Goal: Task Accomplishment & Management: Manage account settings

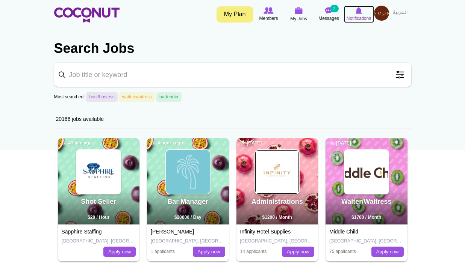
click at [356, 17] on span "Notifications" at bounding box center [358, 19] width 24 height 8
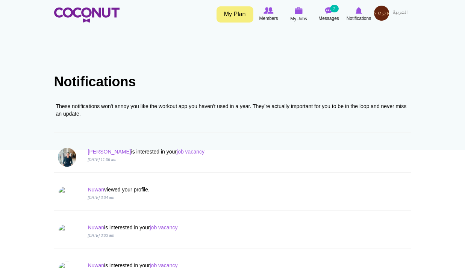
click at [384, 15] on img at bounding box center [381, 13] width 15 height 15
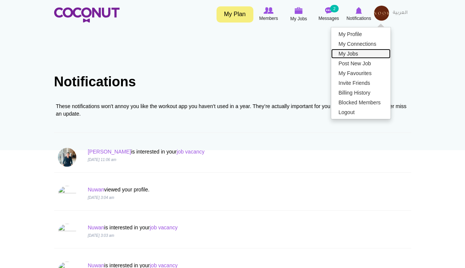
click at [360, 52] on link "My Jobs" at bounding box center [360, 54] width 59 height 10
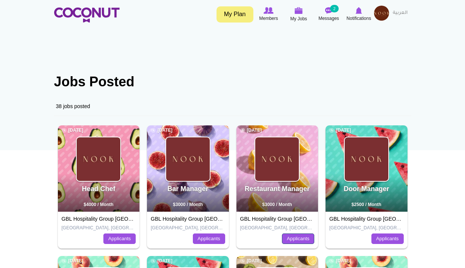
click at [302, 237] on link "Applicants" at bounding box center [298, 239] width 32 height 11
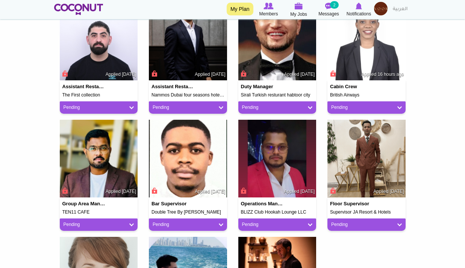
scroll to position [563, 0]
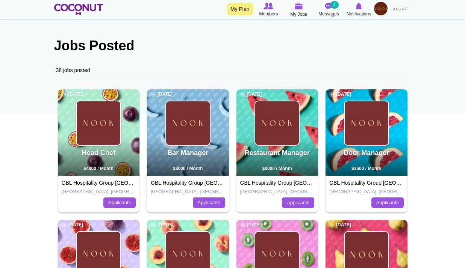
scroll to position [113, 0]
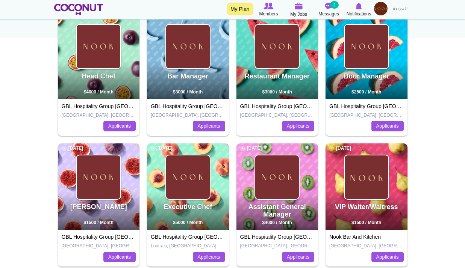
click at [212, 124] on link "Applicants" at bounding box center [209, 126] width 32 height 11
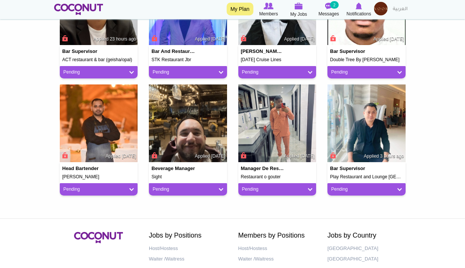
scroll to position [488, 0]
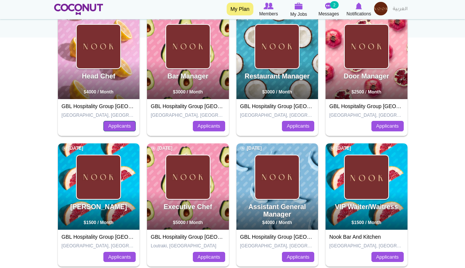
click at [116, 124] on link "Applicants" at bounding box center [119, 126] width 32 height 11
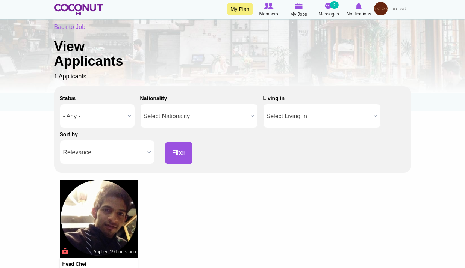
scroll to position [150, 0]
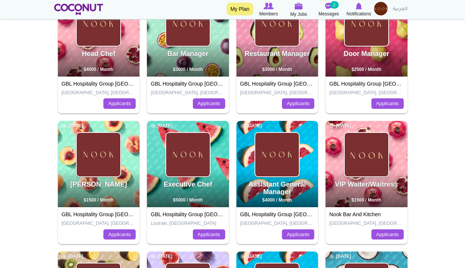
scroll to position [150, 0]
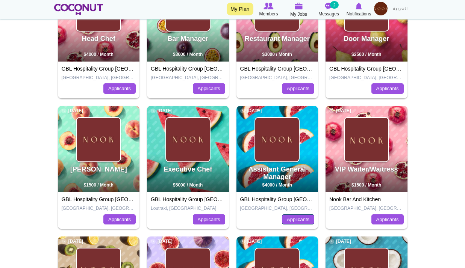
click at [289, 216] on link "Applicants" at bounding box center [298, 219] width 32 height 11
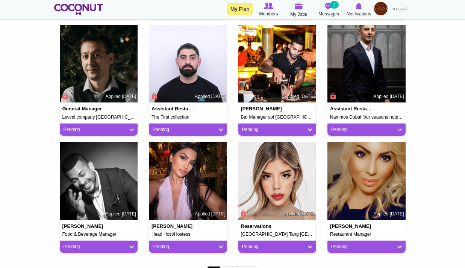
scroll to position [639, 0]
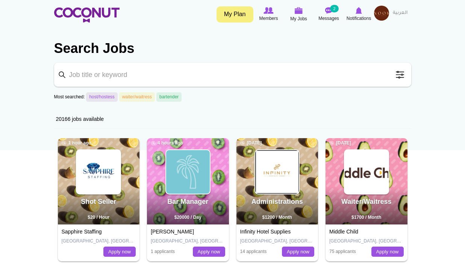
click at [382, 17] on img at bounding box center [381, 13] width 15 height 15
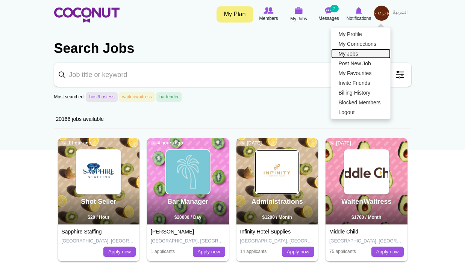
click at [359, 54] on link "My Jobs" at bounding box center [360, 54] width 59 height 10
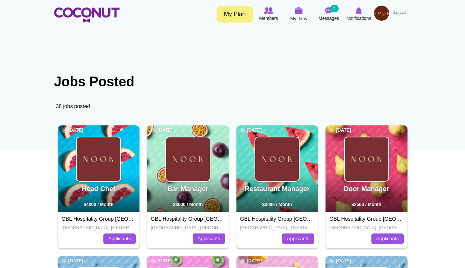
scroll to position [188, 0]
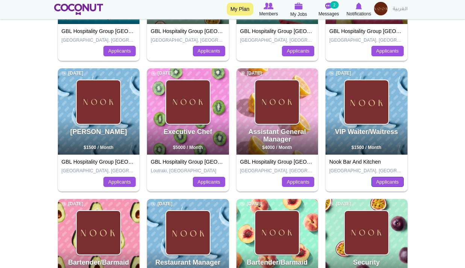
click at [392, 181] on link "Applicants" at bounding box center [387, 182] width 32 height 11
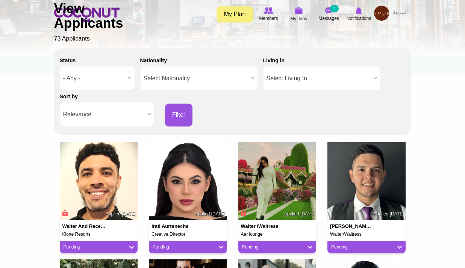
scroll to position [188, 0]
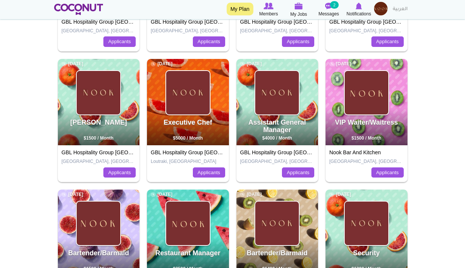
scroll to position [263, 0]
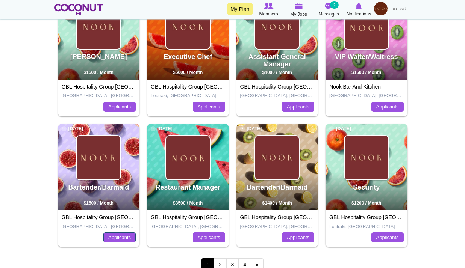
click at [116, 236] on link "Applicants" at bounding box center [119, 238] width 32 height 11
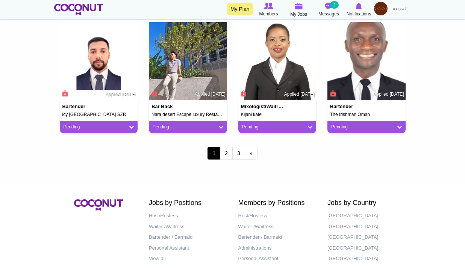
scroll to position [676, 0]
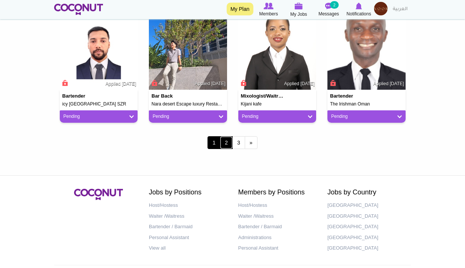
click at [224, 141] on link "2" at bounding box center [226, 142] width 13 height 13
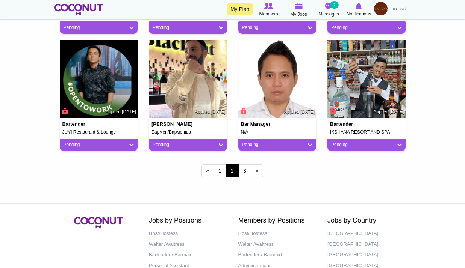
scroll to position [705, 0]
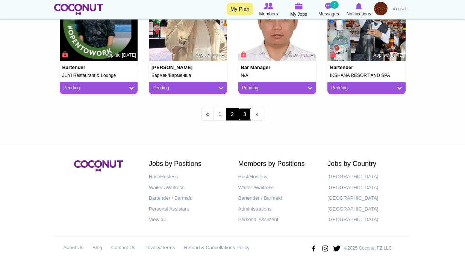
click at [248, 116] on link "3" at bounding box center [244, 114] width 13 height 13
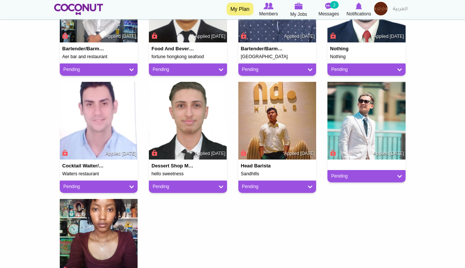
scroll to position [451, 0]
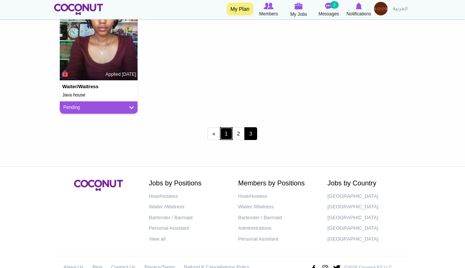
click at [228, 138] on link "1" at bounding box center [226, 133] width 13 height 13
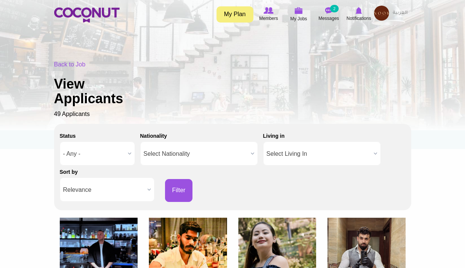
scroll to position [188, 0]
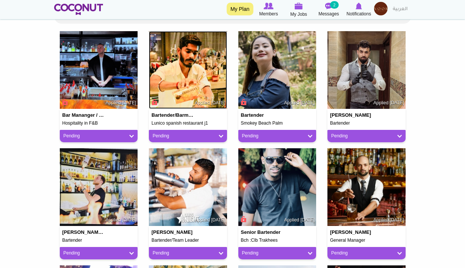
click at [208, 89] on img at bounding box center [188, 70] width 78 height 78
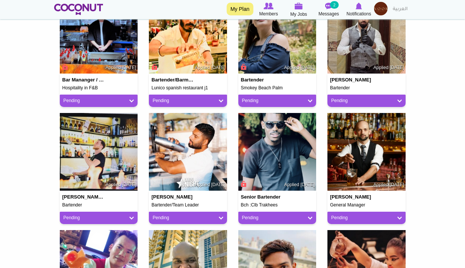
scroll to position [300, 0]
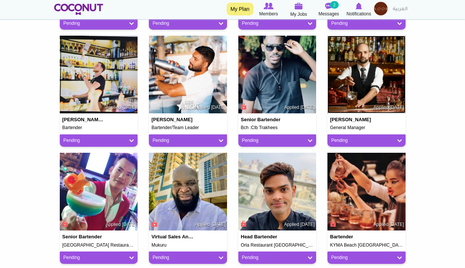
click at [382, 78] on img at bounding box center [366, 75] width 78 height 78
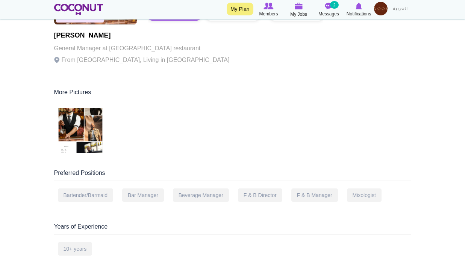
scroll to position [113, 0]
click at [93, 131] on img at bounding box center [80, 129] width 45 height 45
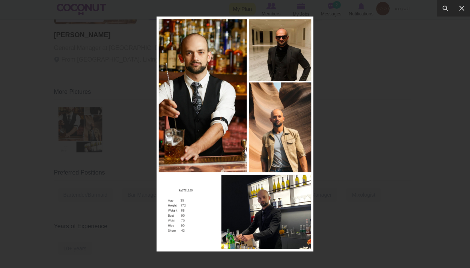
click at [336, 107] on div at bounding box center [235, 134] width 470 height 268
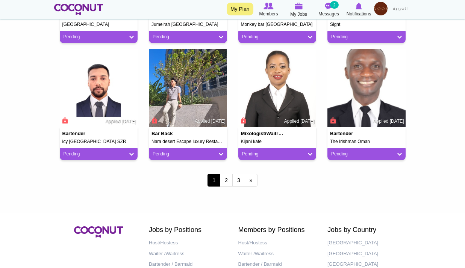
scroll to position [563, 0]
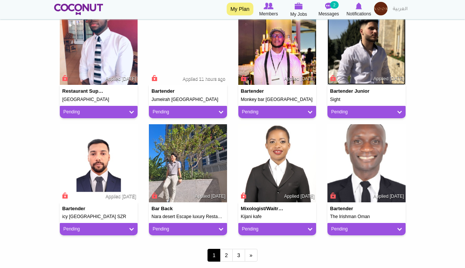
click at [385, 73] on img at bounding box center [366, 46] width 78 height 78
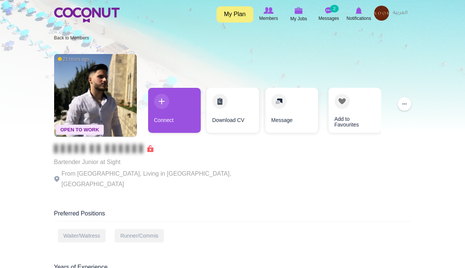
click at [114, 161] on p "Bartender Junior at Sight" at bounding box center [157, 162] width 207 height 11
click at [168, 106] on link "Connect" at bounding box center [174, 110] width 53 height 45
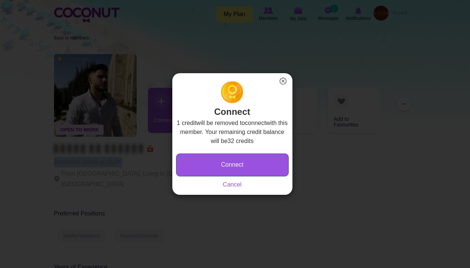
click at [261, 168] on button "Connect" at bounding box center [232, 165] width 113 height 23
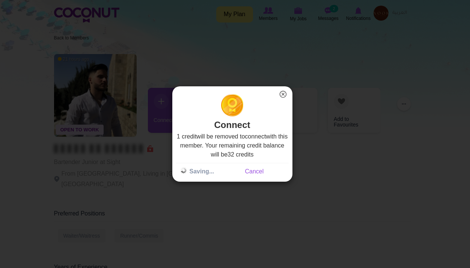
click at [149, 175] on div "Connect × Connect 1 credit will be removed to connect with this member. Your re…" at bounding box center [232, 134] width 465 height 268
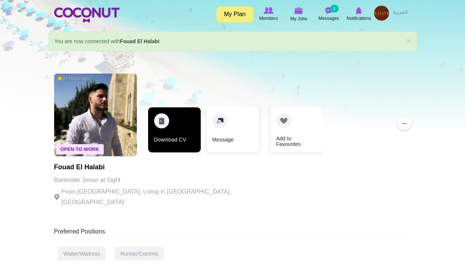
click at [162, 139] on link "Download CV" at bounding box center [174, 129] width 53 height 45
click at [164, 128] on link "Download CV" at bounding box center [174, 129] width 53 height 45
